Goal: Transaction & Acquisition: Purchase product/service

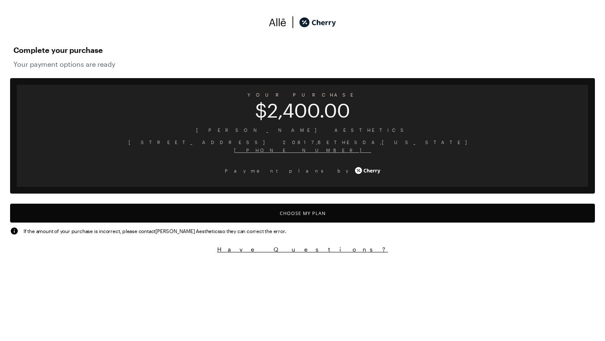
click at [305, 213] on button "Choose My Plan" at bounding box center [302, 213] width 585 height 19
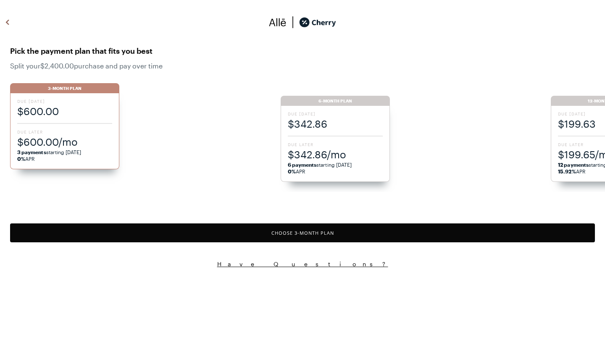
click at [331, 125] on ul "3-Month Plan Due [DATE] $600.00 Due Later $600.00/mo 3 payments starting [DATE]…" at bounding box center [307, 133] width 595 height 117
click at [331, 125] on span "$342.86" at bounding box center [335, 124] width 95 height 14
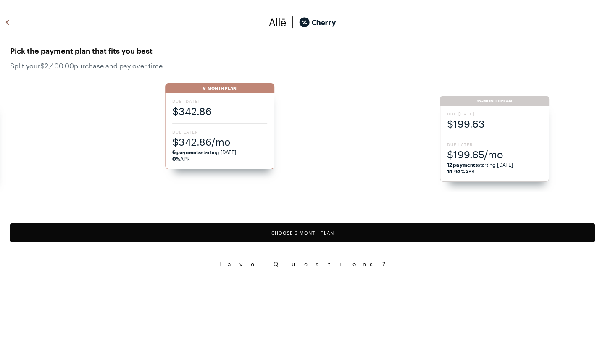
click at [287, 231] on button "Choose 6 -Month Plan" at bounding box center [302, 232] width 585 height 19
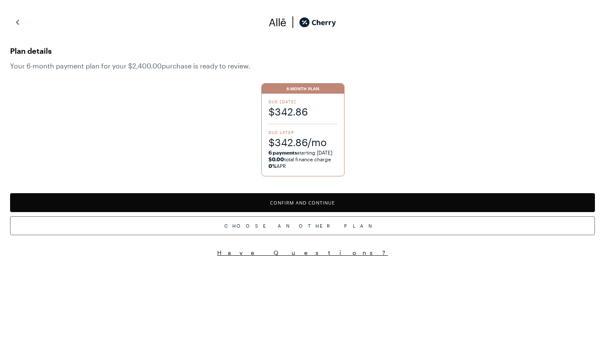
click at [299, 203] on button "Confirm and Continue" at bounding box center [302, 202] width 585 height 19
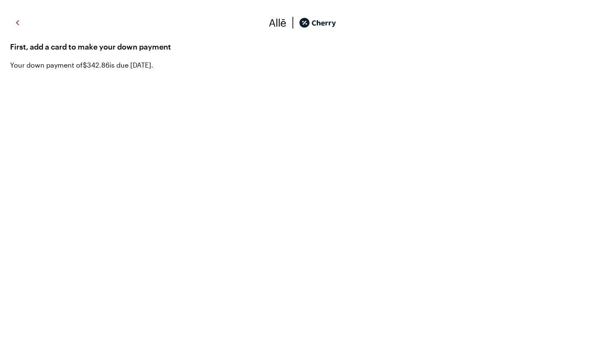
click at [16, 24] on img at bounding box center [18, 22] width 10 height 13
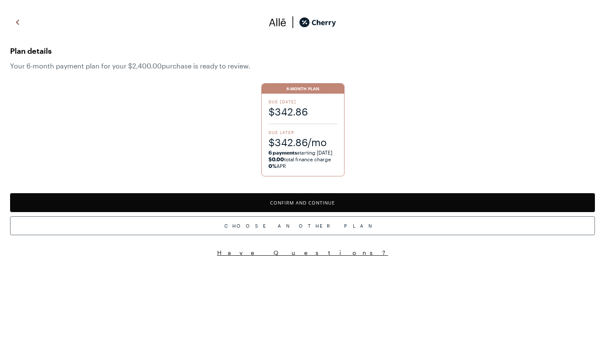
click at [16, 21] on img at bounding box center [18, 22] width 10 height 13
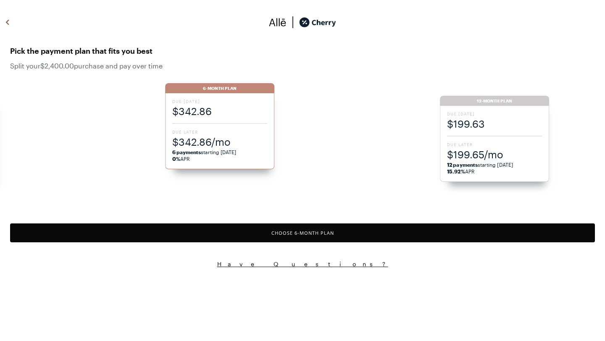
click at [17, 22] on div at bounding box center [75, 23] width 151 height 15
click at [5, 22] on img at bounding box center [8, 22] width 10 height 13
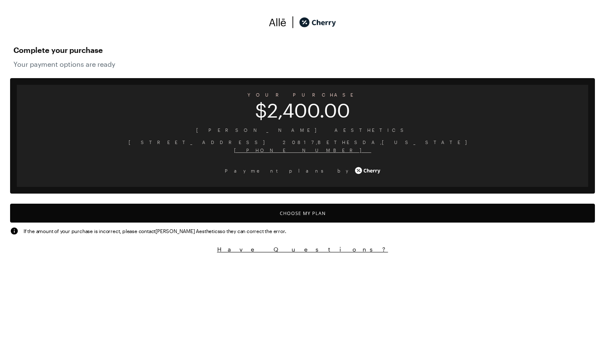
click at [279, 211] on button "Choose My Plan" at bounding box center [302, 213] width 585 height 19
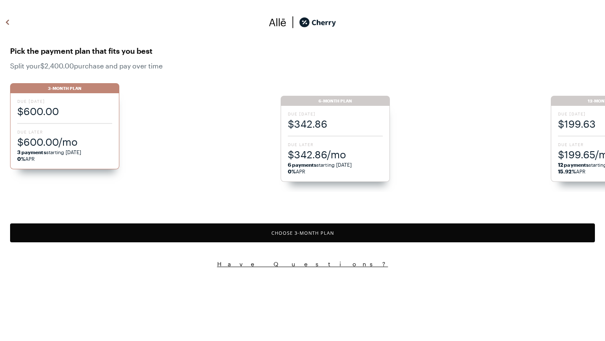
click at [342, 144] on span "Due Later" at bounding box center [335, 145] width 95 height 6
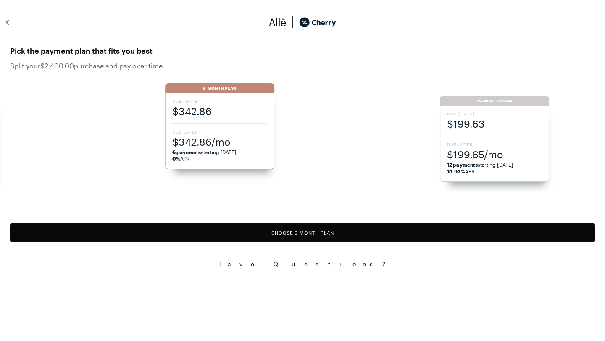
click at [298, 232] on button "Choose 6 -Month Plan" at bounding box center [302, 232] width 585 height 19
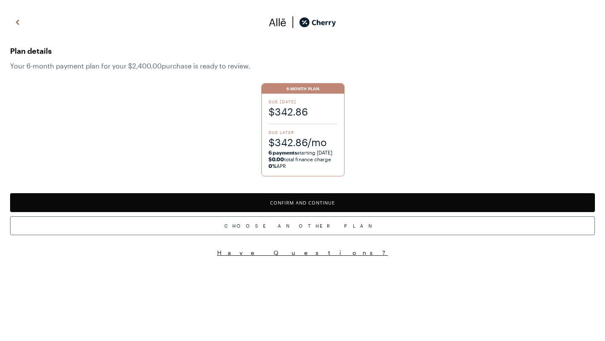
click at [304, 203] on button "Confirm and Continue" at bounding box center [302, 202] width 585 height 19
